Goal: Task Accomplishment & Management: Use online tool/utility

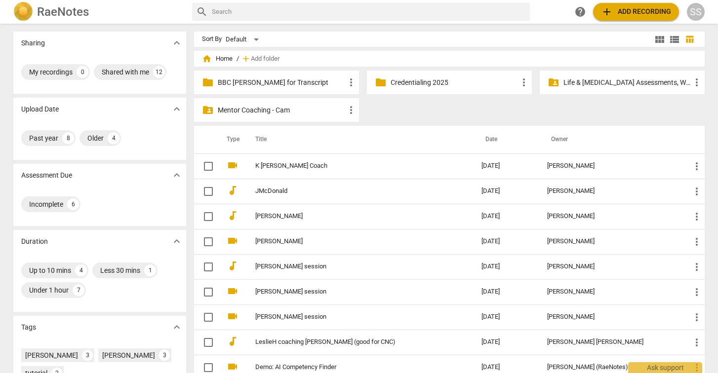
click at [264, 81] on p "BBC [PERSON_NAME] for Transcript" at bounding box center [281, 83] width 127 height 10
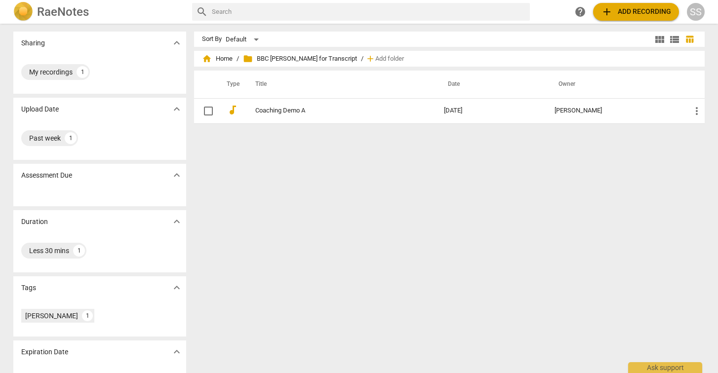
click at [605, 9] on span "add" at bounding box center [607, 12] width 12 height 12
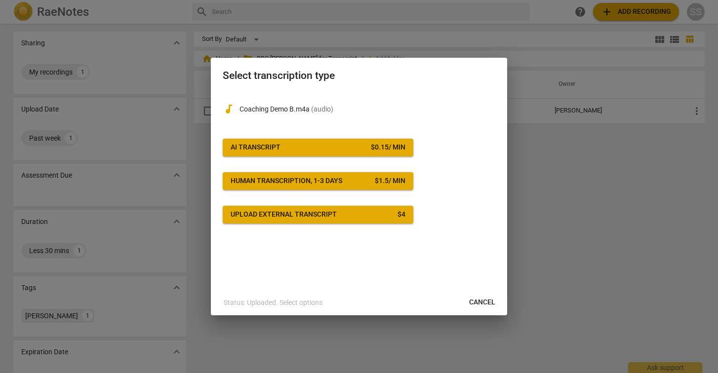
click at [313, 146] on span "AI Transcript $ 0.15 / min" at bounding box center [318, 148] width 175 height 10
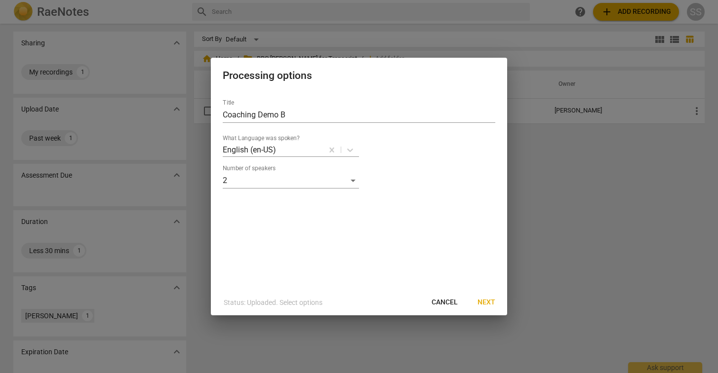
click at [490, 305] on span "Next" at bounding box center [486, 303] width 18 height 10
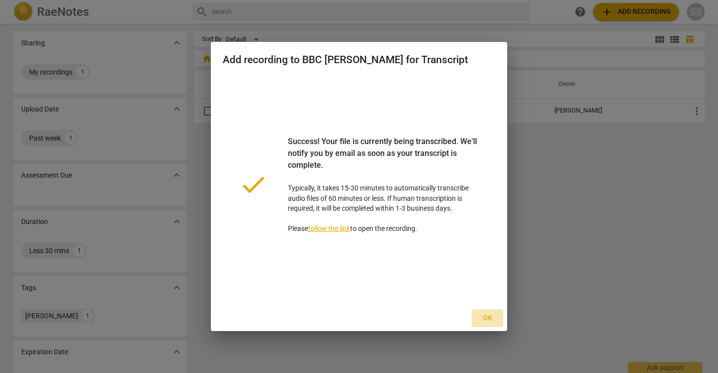
click at [486, 321] on span "Ok" at bounding box center [487, 319] width 16 height 10
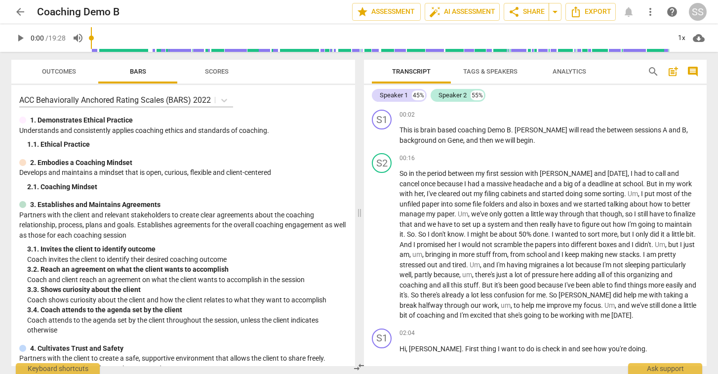
click at [496, 69] on span "Tags & Speakers" at bounding box center [490, 71] width 54 height 7
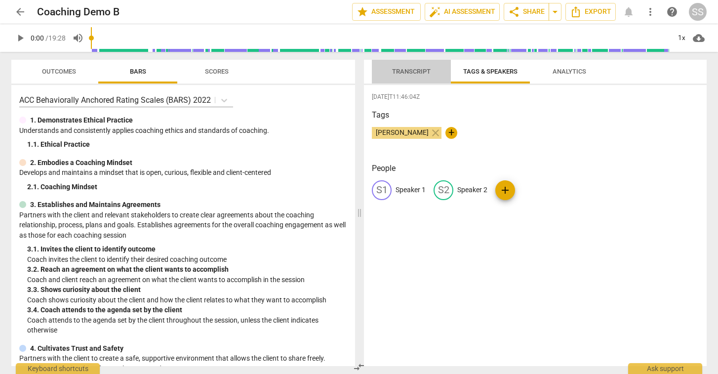
click at [413, 72] on span "Transcript" at bounding box center [411, 71] width 39 height 7
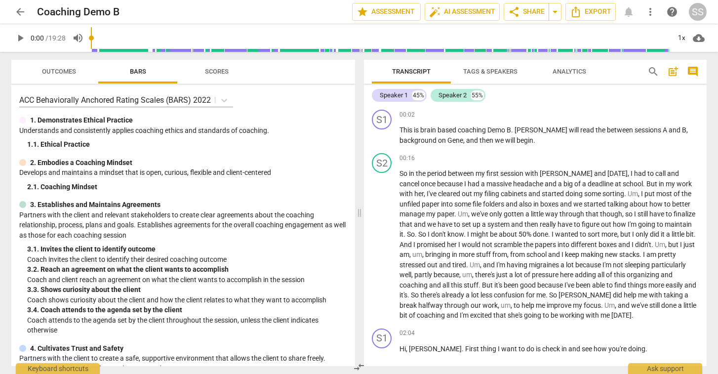
click at [477, 73] on span "Tags & Speakers" at bounding box center [490, 71] width 54 height 7
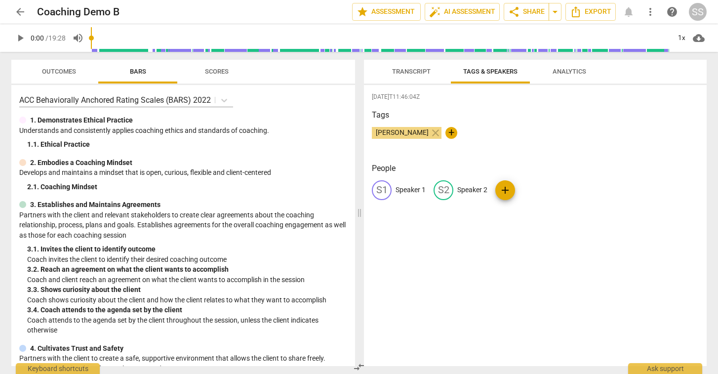
click at [406, 188] on p "Speaker 1" at bounding box center [410, 190] width 30 height 10
type input "Susan"
click at [521, 190] on p "Speaker 2" at bounding box center [536, 190] width 30 height 10
type input "Jean"
click at [584, 188] on div "SU Susan edit Jean delete add" at bounding box center [535, 194] width 327 height 28
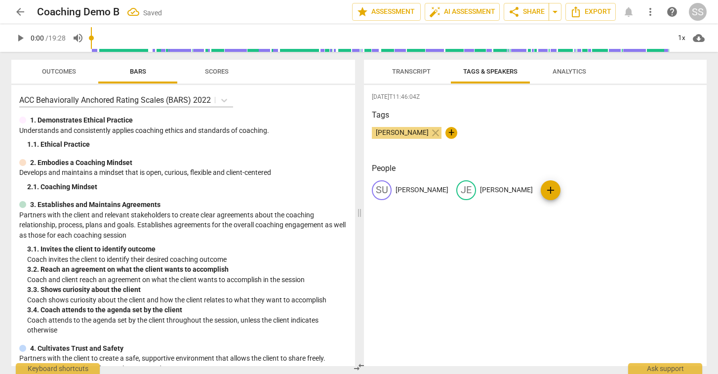
click at [414, 69] on span "Transcript" at bounding box center [411, 71] width 39 height 7
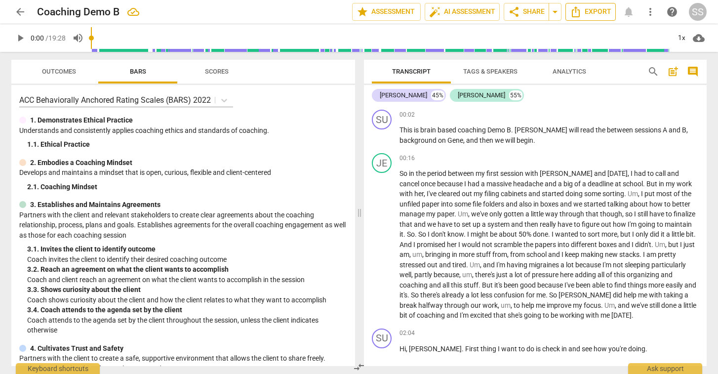
click at [580, 10] on icon "Export" at bounding box center [576, 11] width 8 height 11
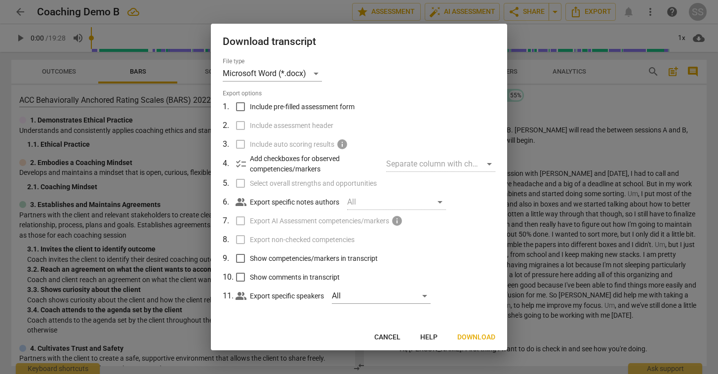
scroll to position [0, 0]
click at [476, 335] on span "Download" at bounding box center [476, 337] width 38 height 10
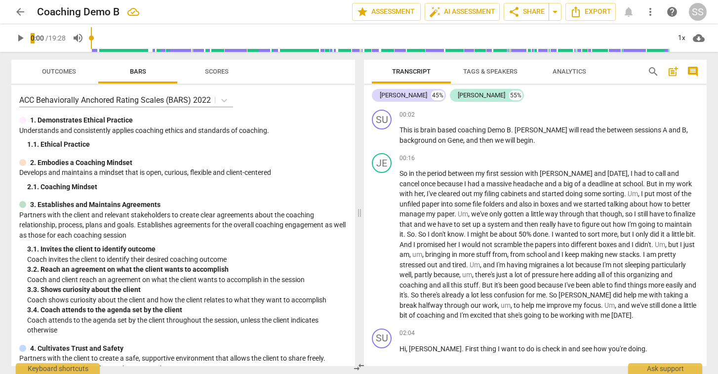
click at [502, 11] on div "arrow_back Coaching Demo B edit star Assessment auto_fix_high AI Assessment sha…" at bounding box center [358, 12] width 695 height 18
